Goal: Task Accomplishment & Management: Manage account settings

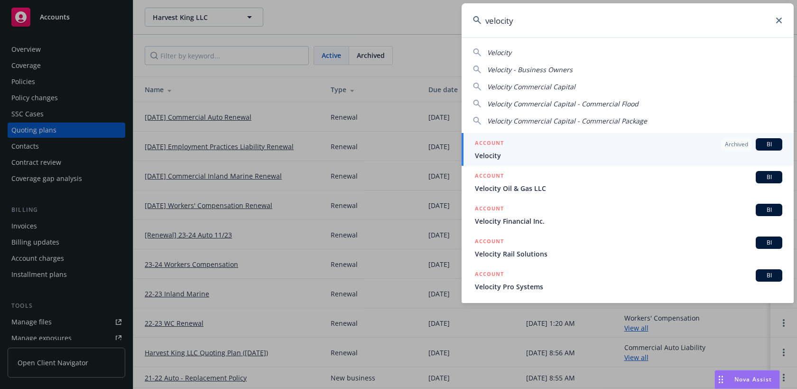
click at [560, 85] on span "Velocity Commercial Capital" at bounding box center [531, 86] width 88 height 9
type input "Velocity Commercial Capital"
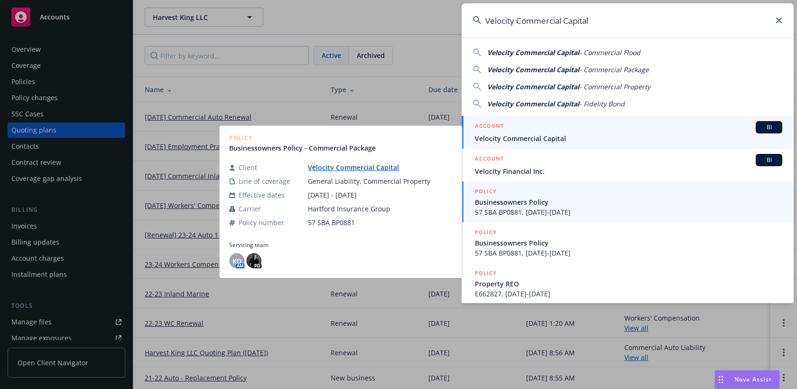
click at [582, 140] on span "Velocity Commercial Capital" at bounding box center [628, 138] width 307 height 10
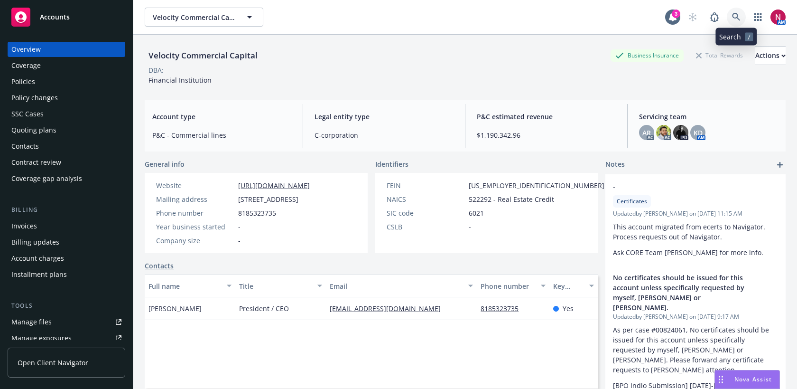
click at [735, 17] on icon at bounding box center [736, 17] width 9 height 9
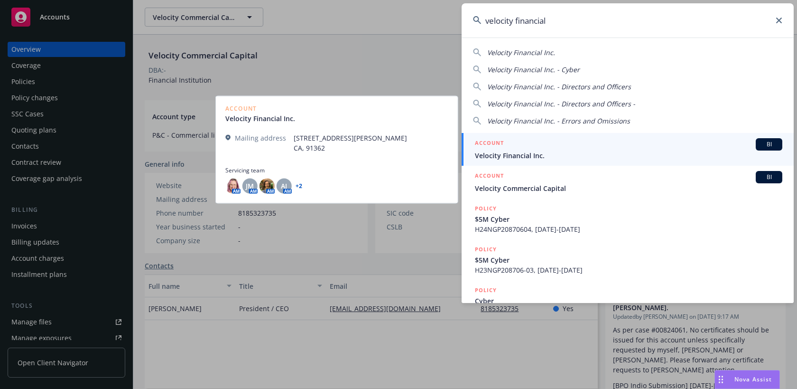
type input "velocity financial"
click at [526, 153] on span "Velocity Financial Inc." at bounding box center [628, 155] width 307 height 10
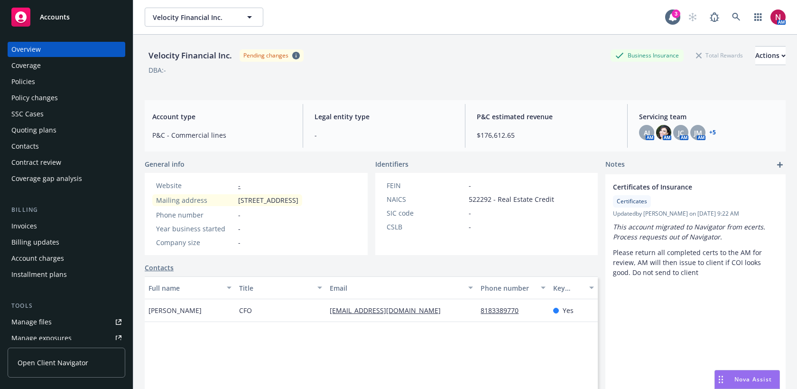
click at [27, 80] on div "Policies" at bounding box center [23, 81] width 24 height 15
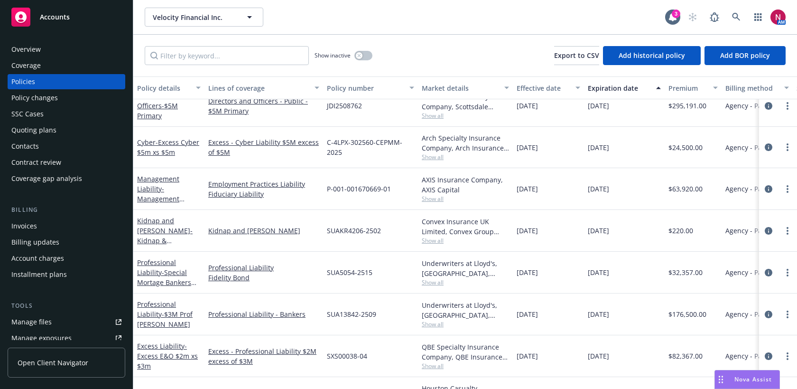
scroll to position [347, 0]
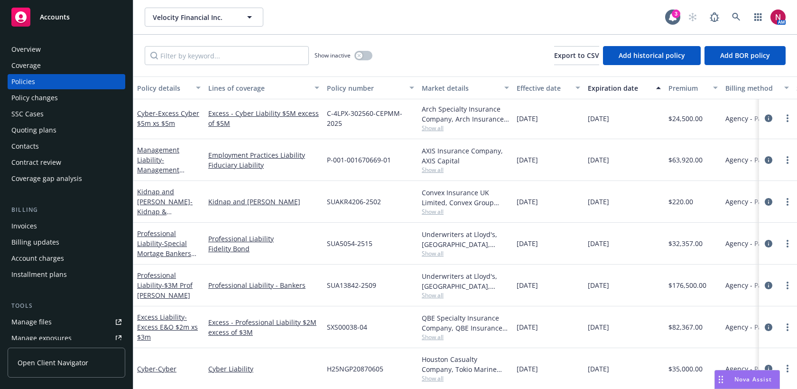
click at [44, 44] on div "Overview" at bounding box center [66, 49] width 110 height 15
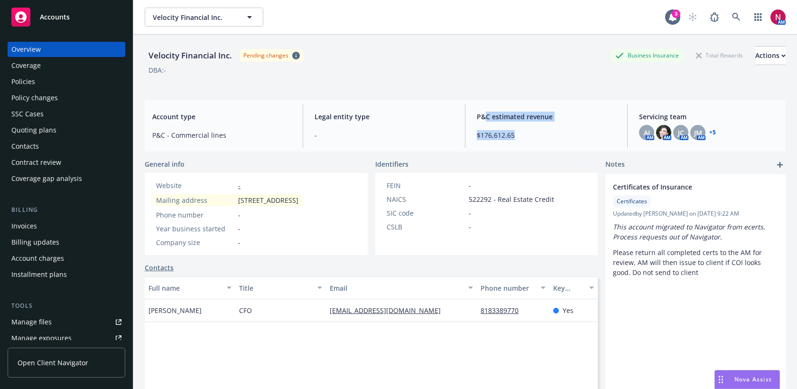
drag, startPoint x: 485, startPoint y: 120, endPoint x: 510, endPoint y: 140, distance: 32.0
click at [510, 140] on div "P&C estimated revenue $176,612.65" at bounding box center [546, 126] width 154 height 44
click at [530, 127] on div "P&C estimated revenue $176,612.65" at bounding box center [546, 126] width 154 height 44
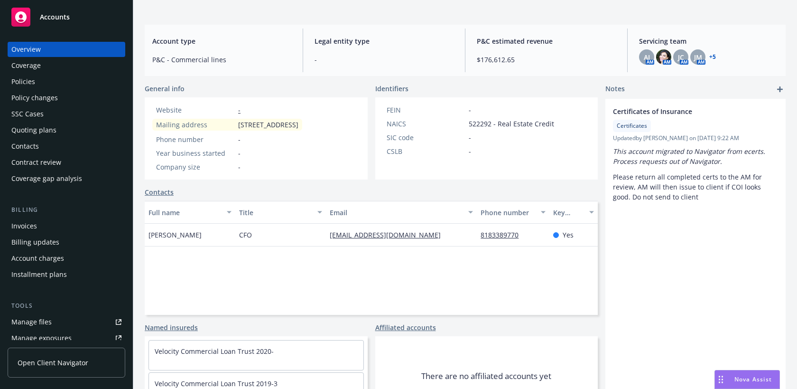
scroll to position [66, 0]
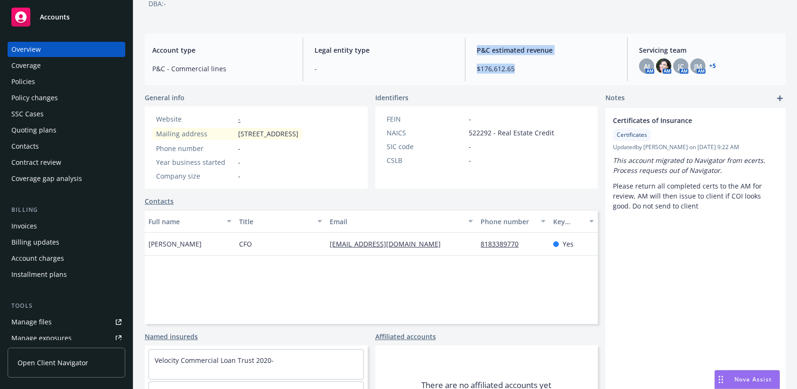
drag, startPoint x: 527, startPoint y: 67, endPoint x: 426, endPoint y: 65, distance: 101.1
click at [426, 65] on div "Account type P&C - Commercial lines Legal entity type - P&C estimated revenue $…" at bounding box center [465, 59] width 641 height 51
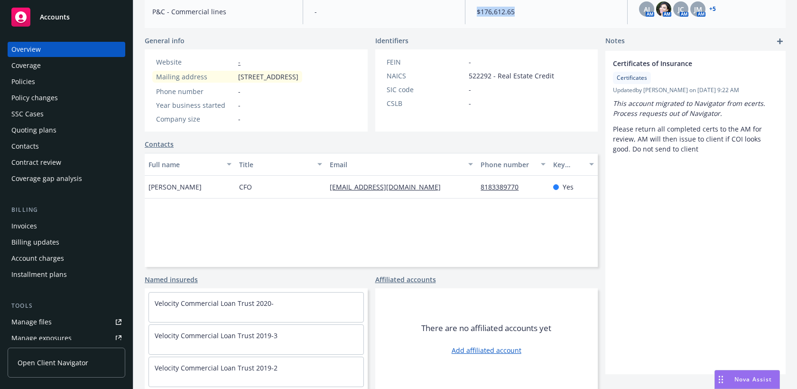
click at [498, 350] on link "Add affiliated account" at bounding box center [487, 350] width 70 height 10
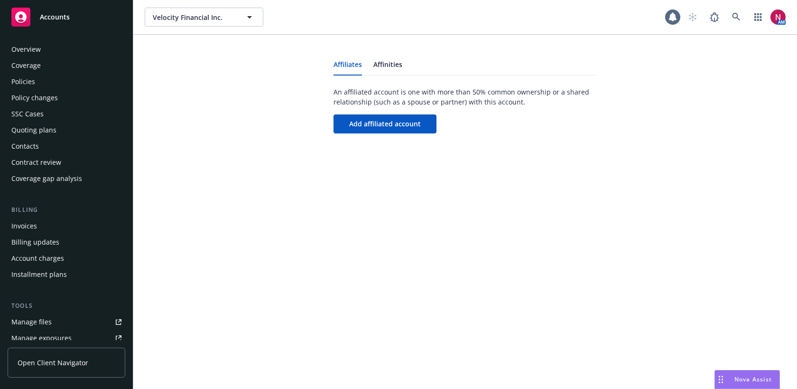
scroll to position [230, 0]
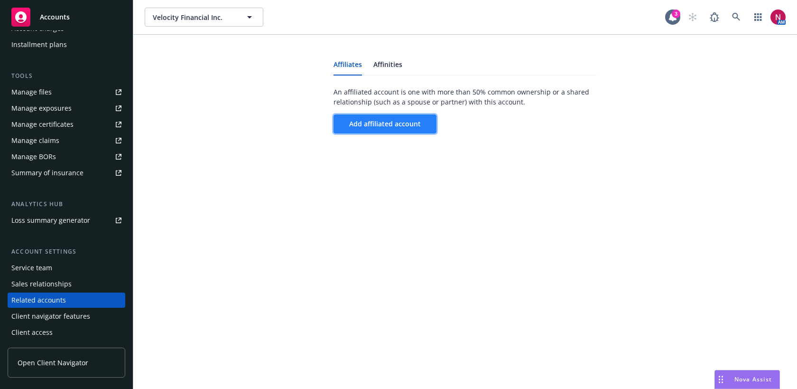
click at [406, 122] on span "Add affiliated account" at bounding box center [385, 123] width 72 height 9
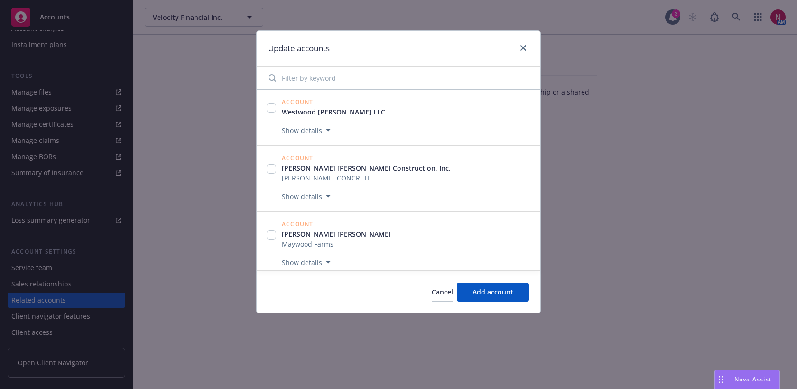
click at [337, 82] on input "Filter by keyword" at bounding box center [398, 77] width 271 height 19
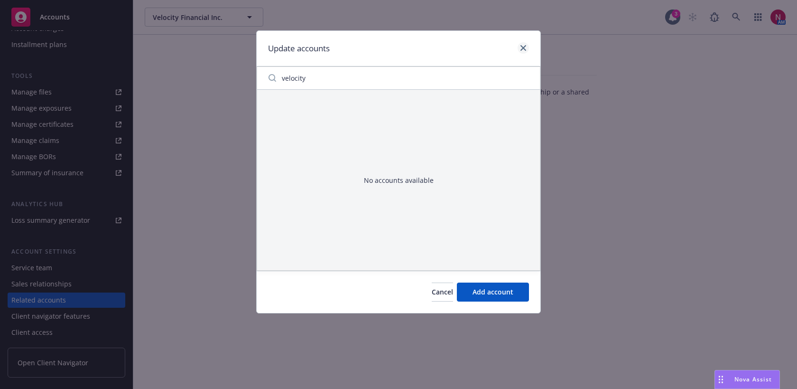
type input "velocity"
click at [524, 46] on icon "close" at bounding box center [523, 48] width 6 height 6
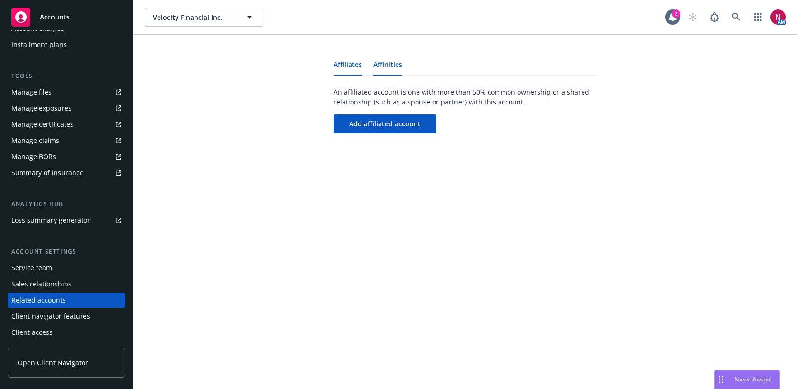
click at [392, 67] on link "Affinities" at bounding box center [387, 68] width 29 height 14
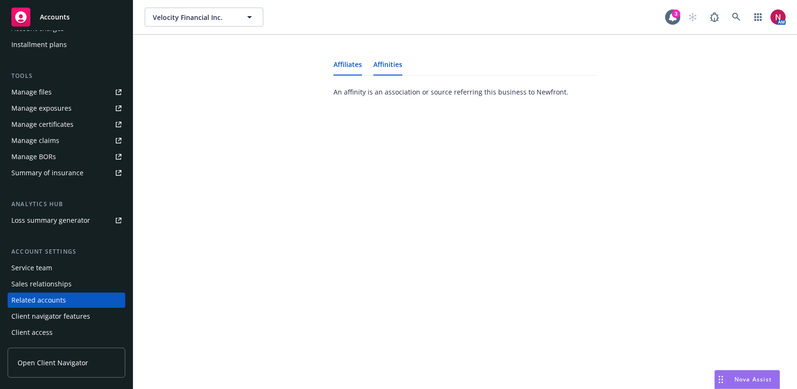
click at [336, 67] on link "Affiliates" at bounding box center [348, 68] width 28 height 14
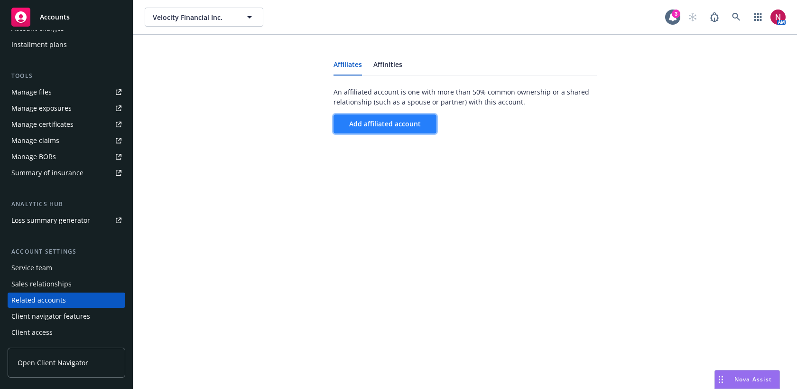
click at [382, 122] on span "Add affiliated account" at bounding box center [385, 123] width 72 height 9
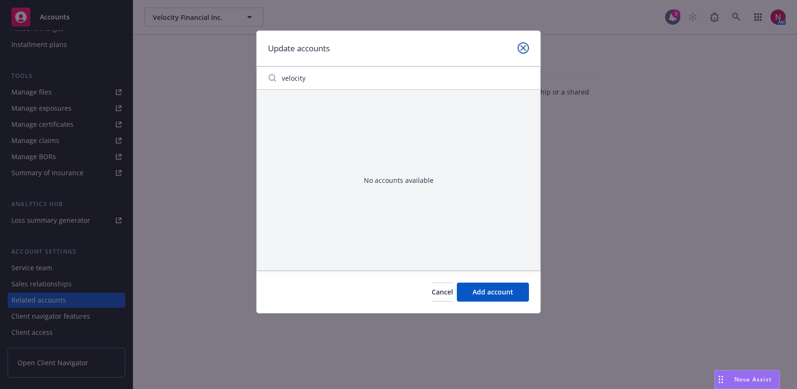
click at [525, 46] on icon "close" at bounding box center [523, 48] width 6 height 6
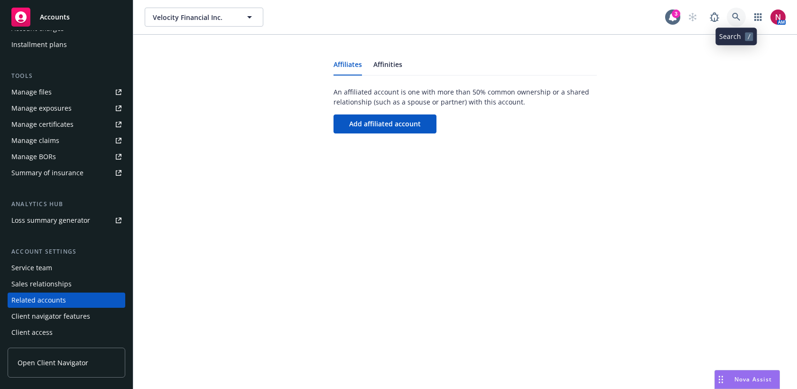
click at [739, 20] on icon at bounding box center [736, 17] width 9 height 9
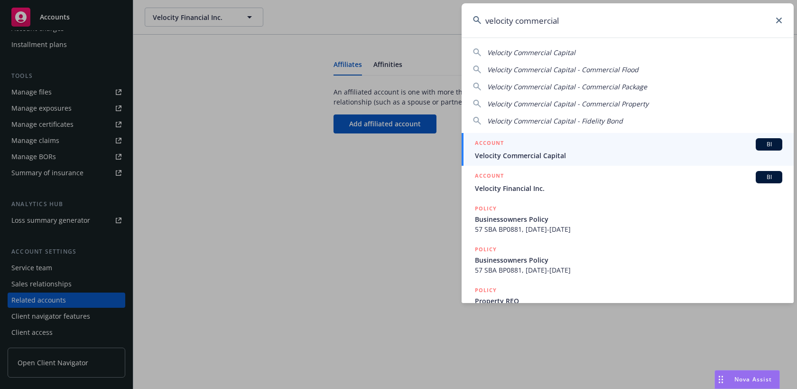
type input "velocity commercial"
click at [563, 150] on span "Velocity Commercial Capital" at bounding box center [628, 155] width 307 height 10
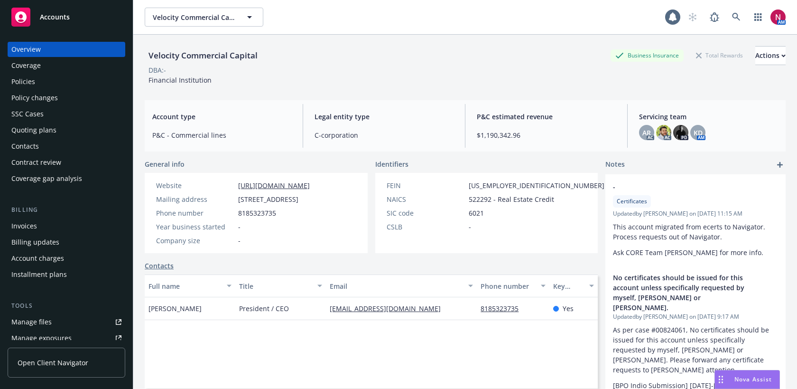
scroll to position [131, 0]
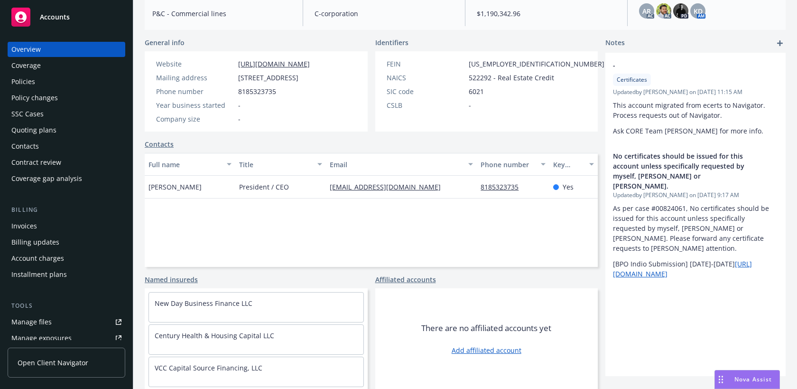
click at [472, 350] on link "Add affiliated account" at bounding box center [487, 350] width 70 height 10
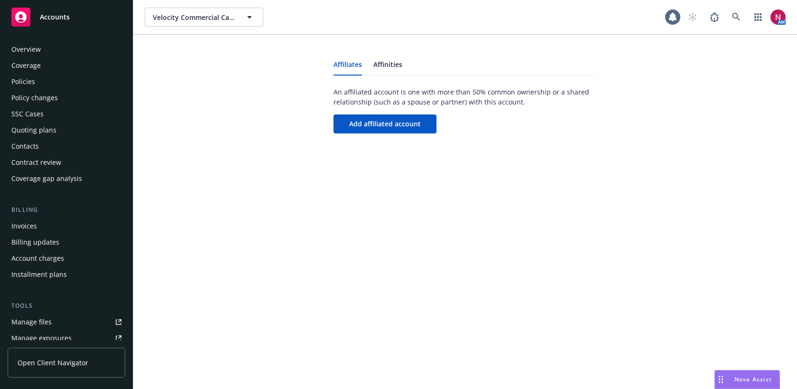
scroll to position [230, 0]
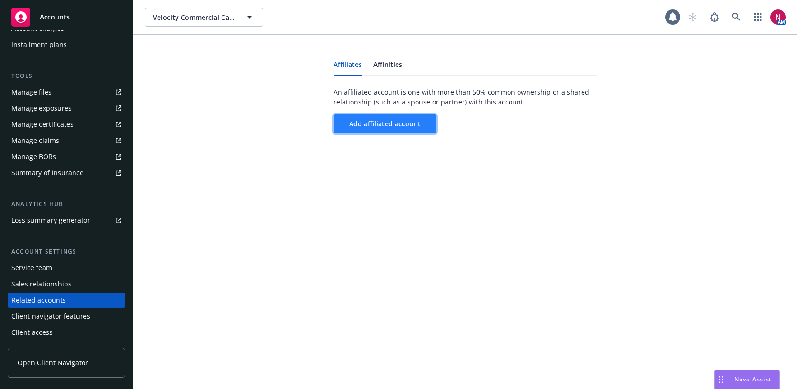
click at [398, 118] on button "Add affiliated account" at bounding box center [385, 123] width 103 height 19
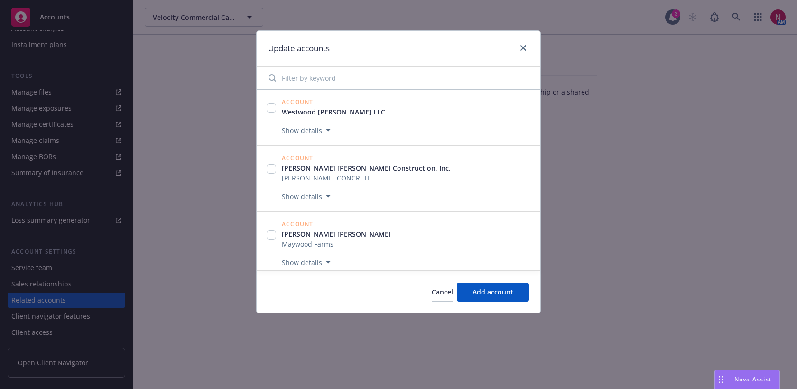
click at [389, 84] on input "Filter by keyword" at bounding box center [398, 77] width 271 height 19
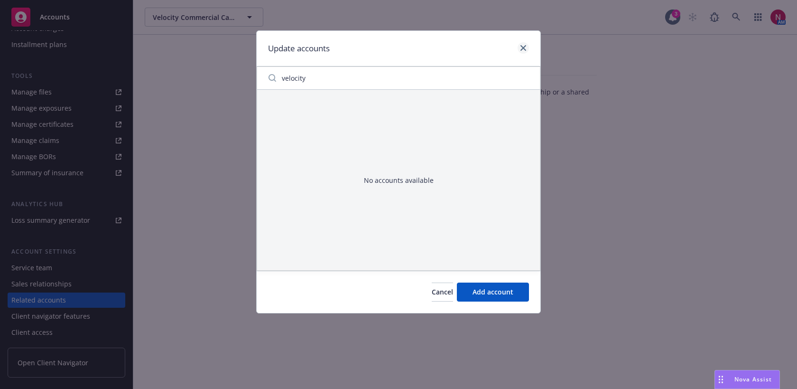
type input "velocity"
click at [524, 49] on icon "close" at bounding box center [523, 48] width 6 height 6
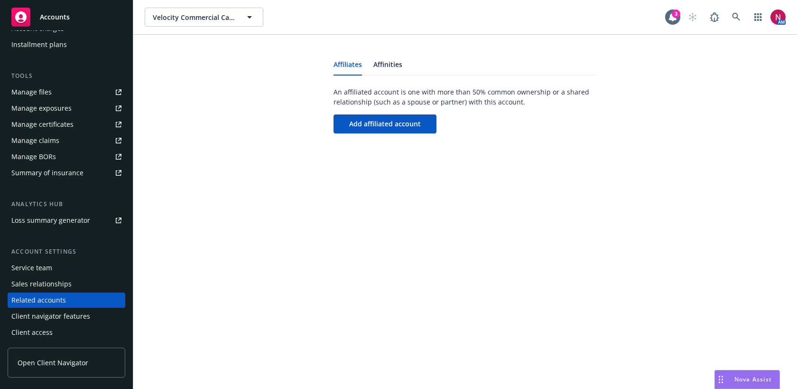
click at [56, 269] on div "Service team" at bounding box center [66, 267] width 110 height 15
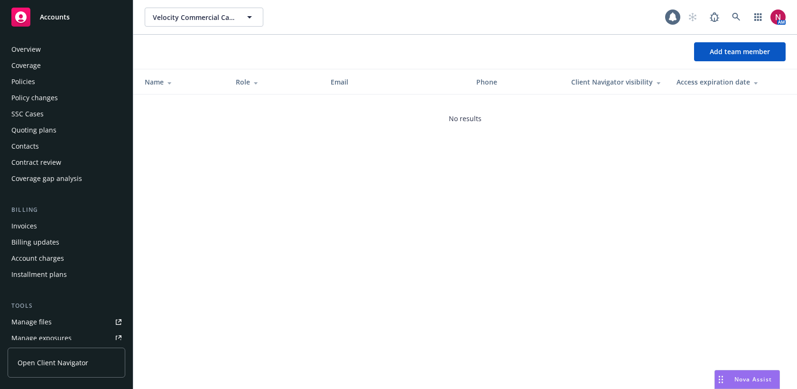
scroll to position [230, 0]
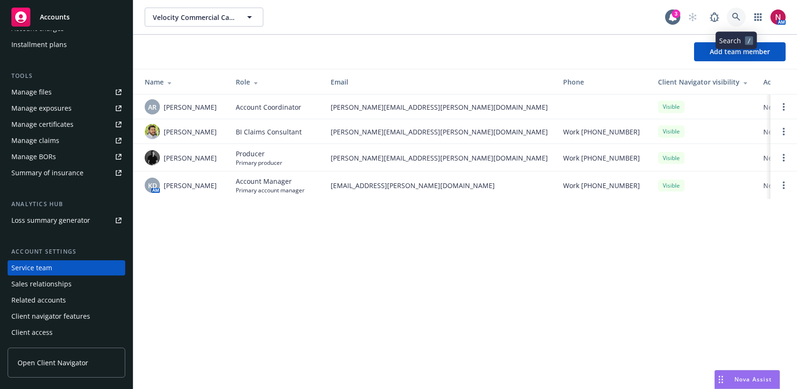
click at [738, 21] on icon at bounding box center [736, 17] width 9 height 9
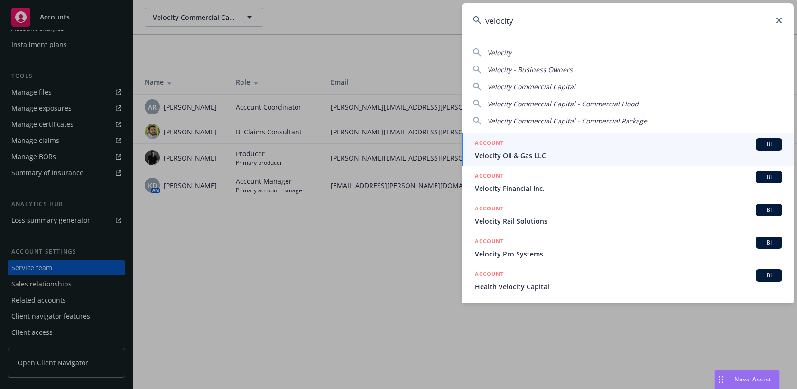
type input "velocity"
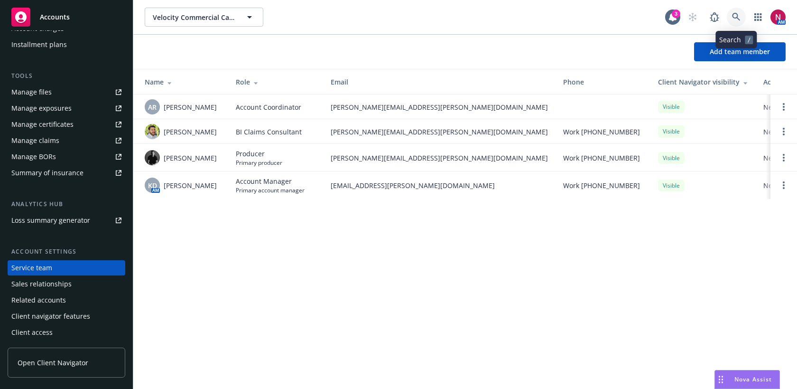
click at [735, 21] on icon at bounding box center [736, 17] width 9 height 9
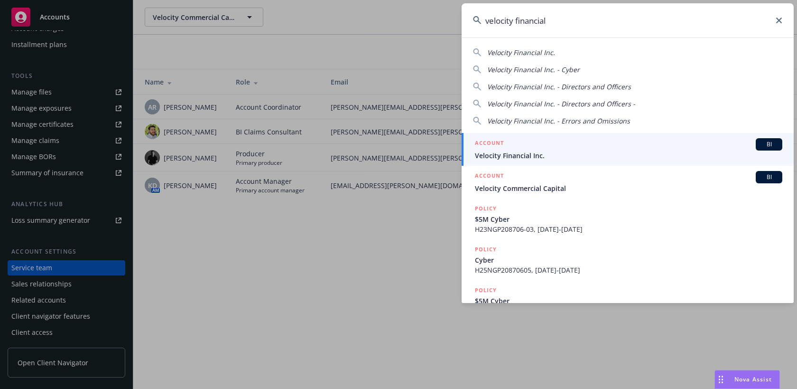
type input "velocity financial"
click at [547, 150] on span "Velocity Financial Inc." at bounding box center [628, 155] width 307 height 10
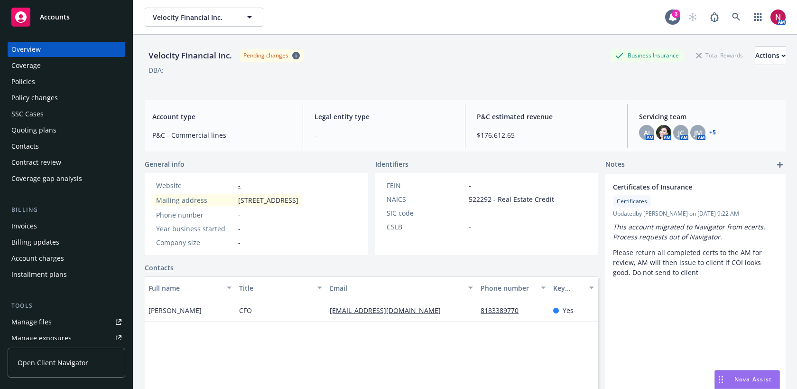
click at [756, 44] on div "Velocity Financial Inc. Pending changes Business Insurance Total Rewards Action…" at bounding box center [465, 64] width 641 height 58
click at [758, 55] on div "Actions" at bounding box center [770, 55] width 30 height 18
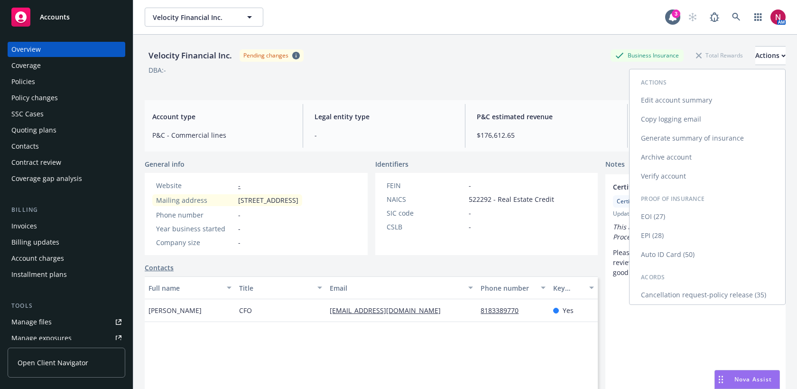
click at [670, 100] on link "Edit account summary" at bounding box center [708, 100] width 156 height 19
select select "US"
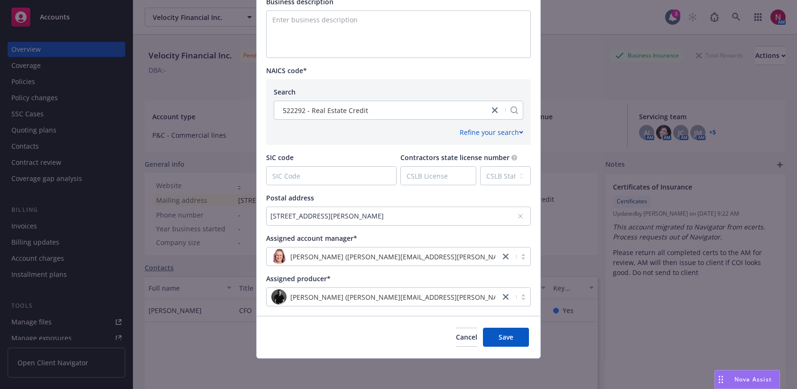
scroll to position [76, 0]
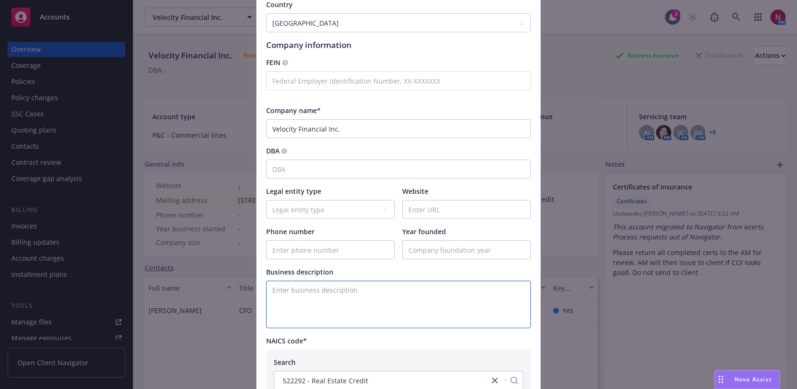
click at [352, 297] on textarea "Enter business description" at bounding box center [398, 303] width 265 height 47
click at [464, 291] on textarea "This account is affiliated with Velocity Commercial Capital LLC (APP)" at bounding box center [398, 303] width 265 height 47
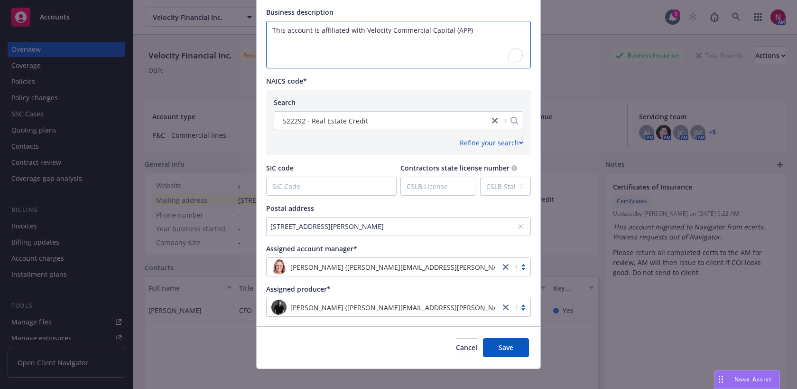
scroll to position [340, 0]
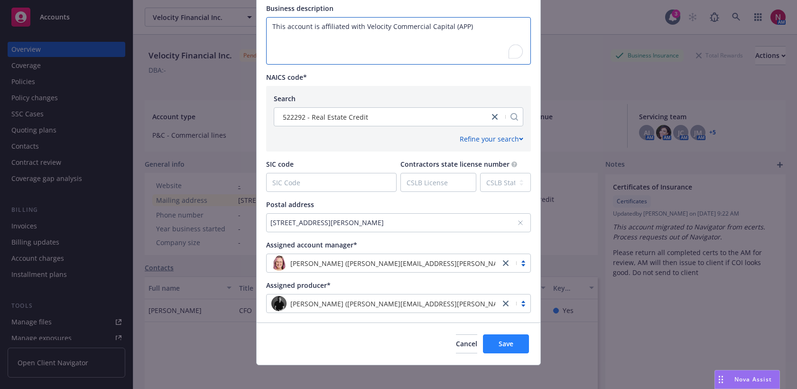
type textarea "This account is affiliated with Velocity Commercial Capital (APP)"
click at [509, 349] on button "Save" at bounding box center [506, 343] width 46 height 19
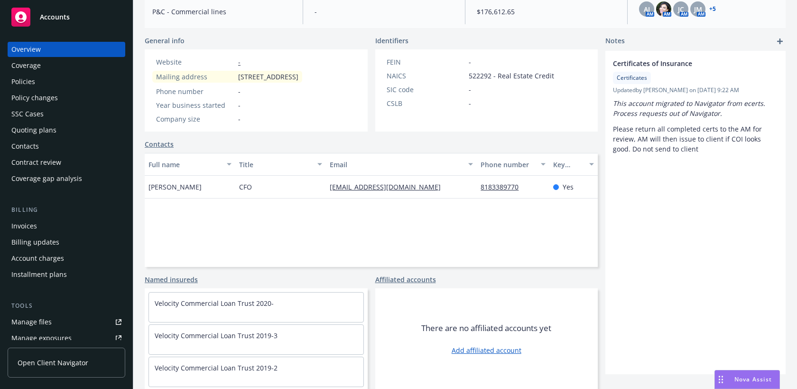
scroll to position [0, 0]
